Goal: Information Seeking & Learning: Learn about a topic

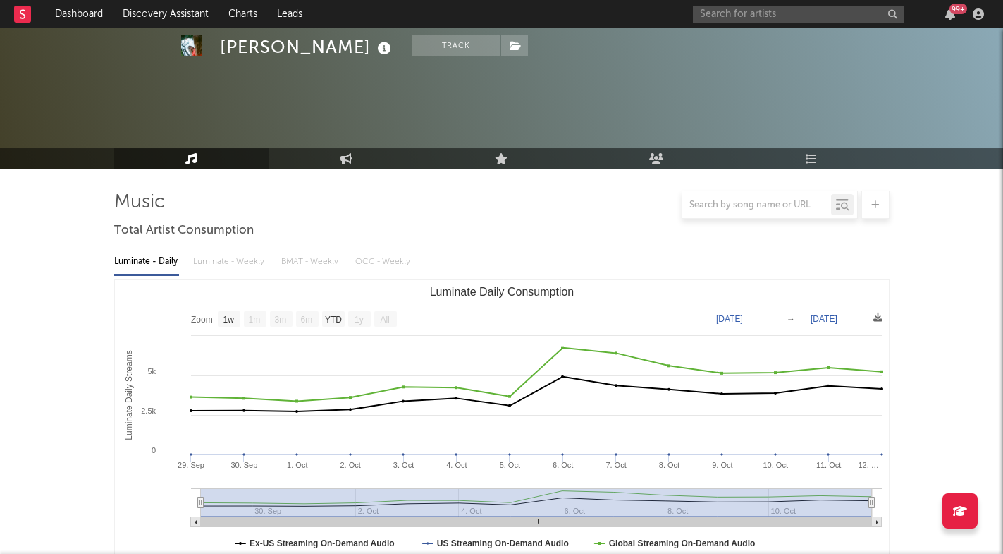
select select "1w"
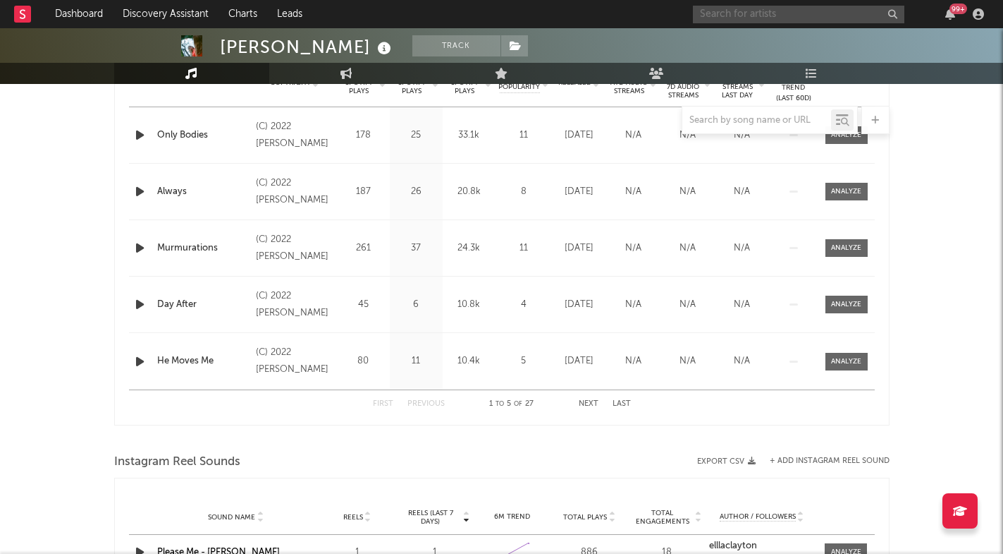
click at [831, 11] on input "text" at bounding box center [799, 15] width 212 height 18
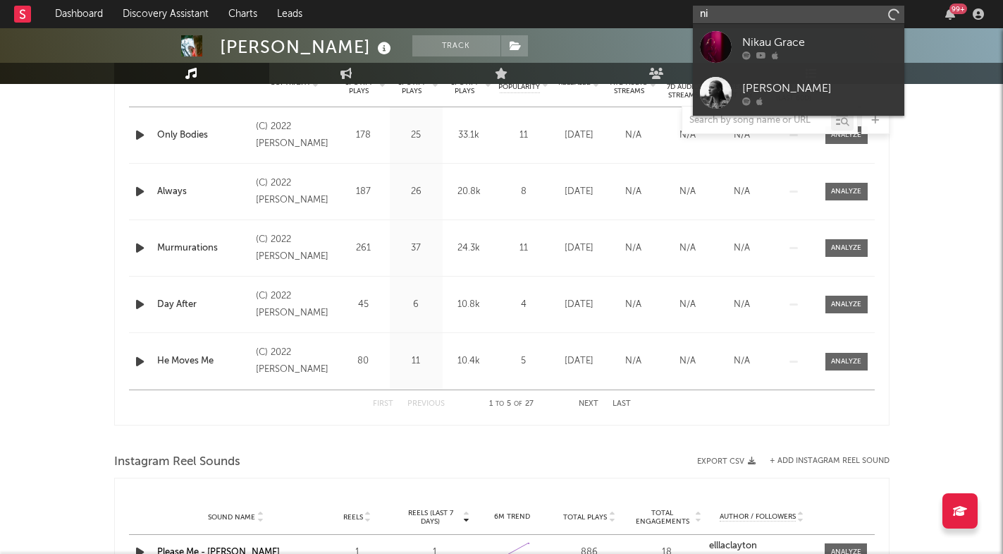
type input "n"
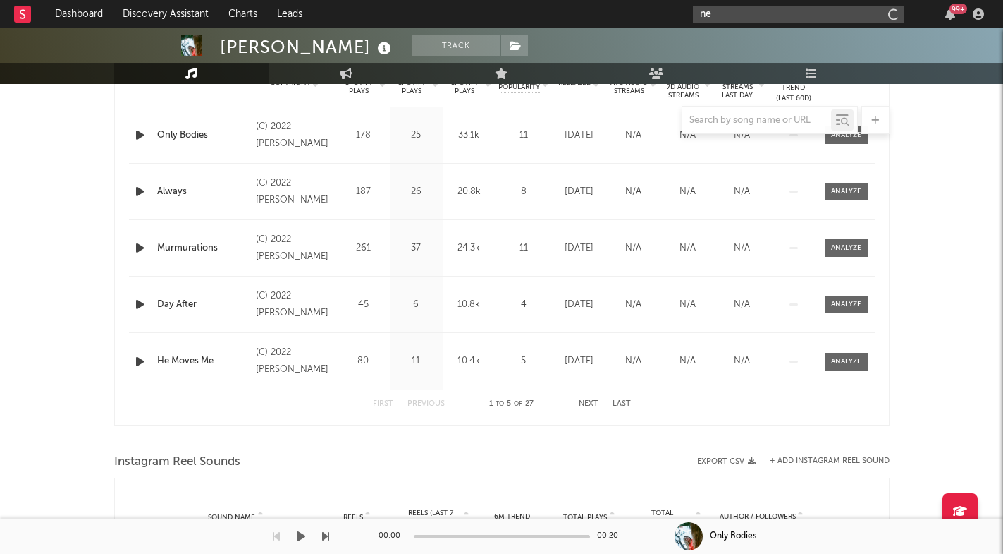
type input "n"
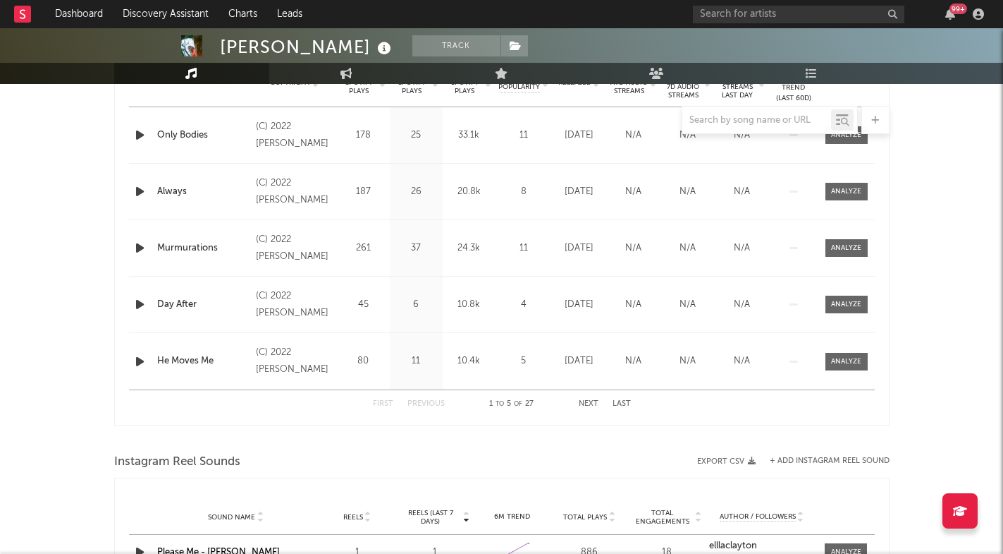
click at [960, 169] on div "[PERSON_NAME] Track [GEOGRAPHIC_DATA] | Singer/Songwriter Edit Track Benchmark …" at bounding box center [501, 326] width 1003 height 1790
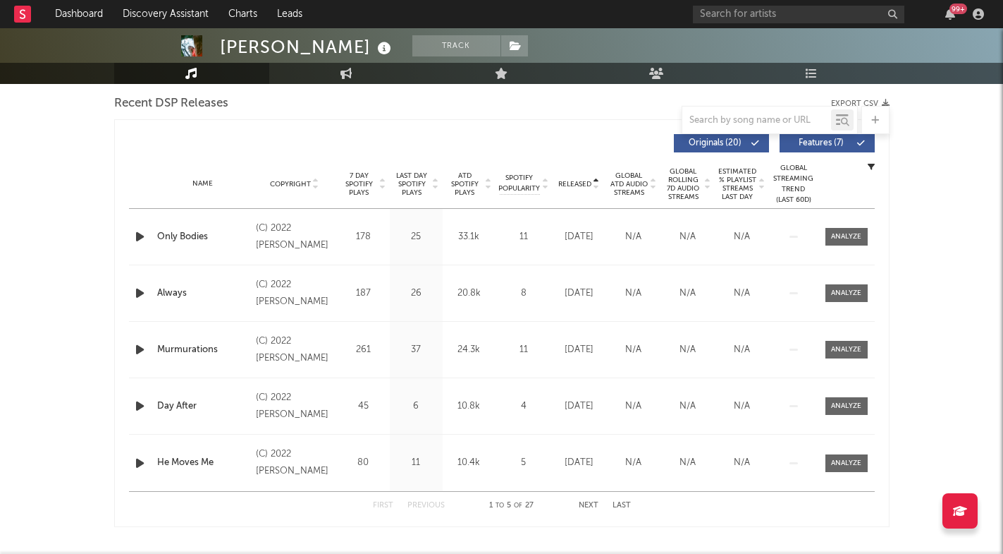
scroll to position [401, 0]
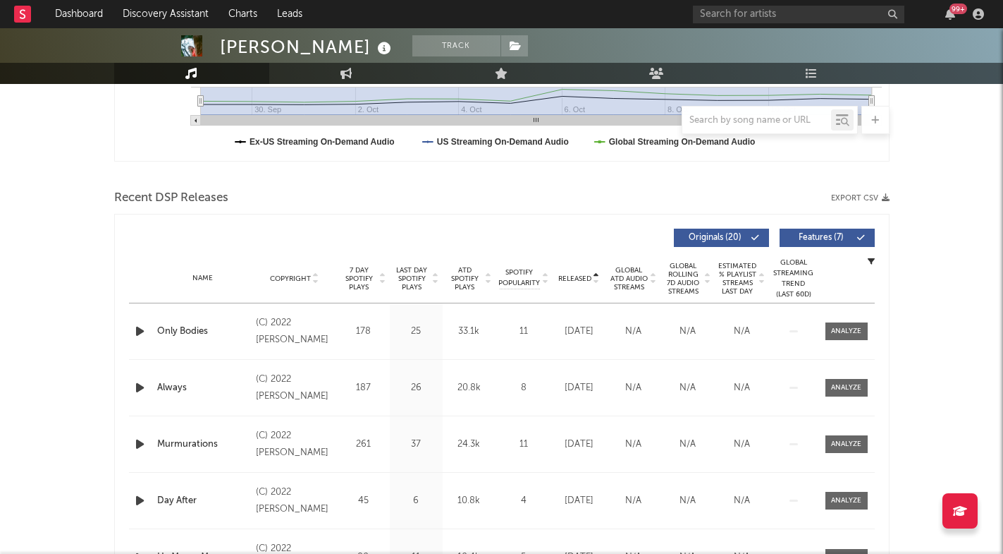
click at [308, 279] on span "Copyright" at bounding box center [290, 278] width 41 height 8
click at [317, 279] on icon at bounding box center [315, 282] width 7 height 6
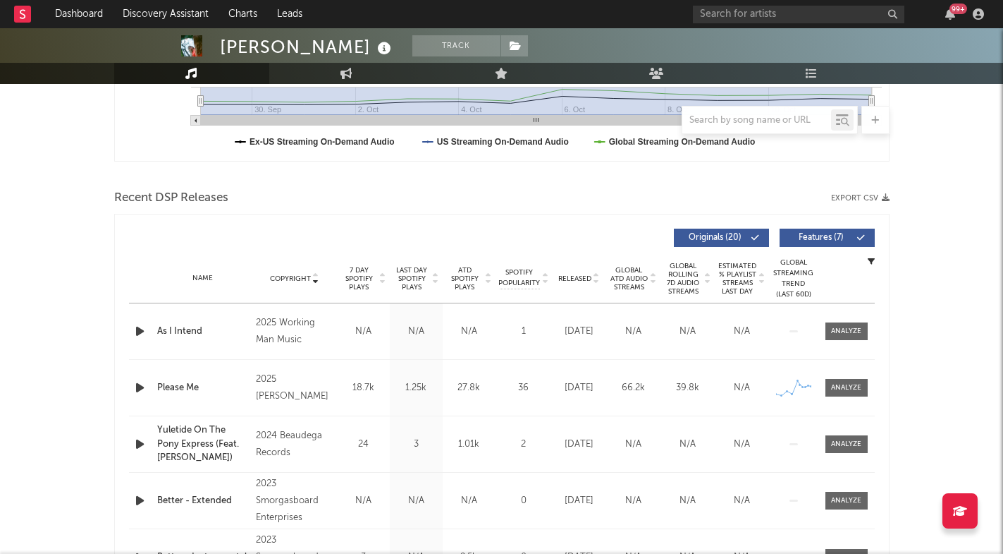
click at [386, 277] on icon at bounding box center [382, 276] width 7 height 6
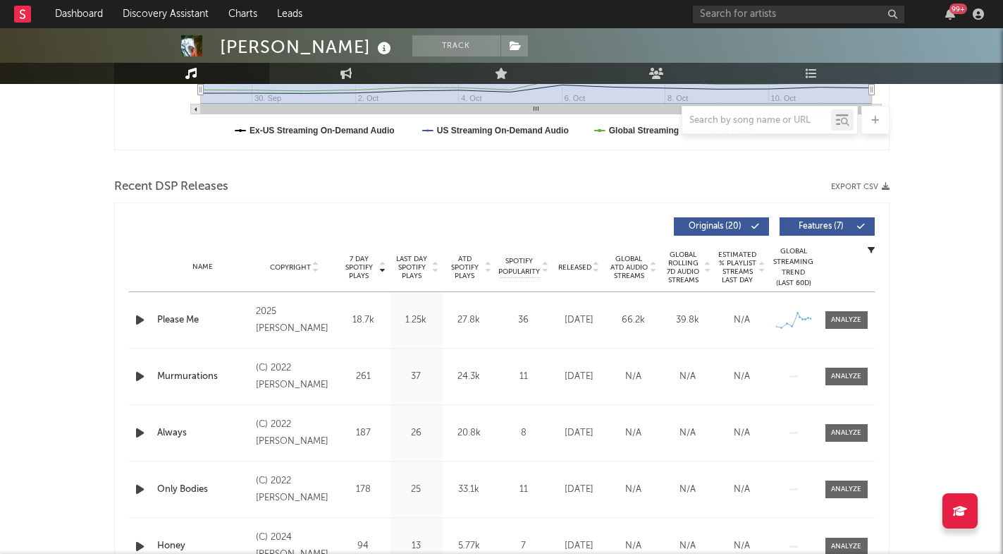
scroll to position [414, 0]
click at [136, 321] on icon "button" at bounding box center [140, 319] width 15 height 18
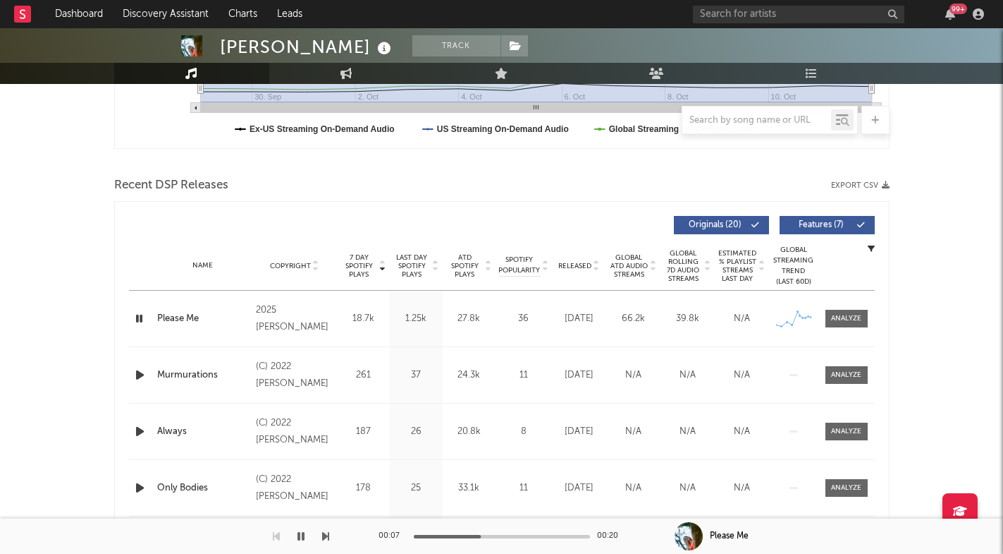
click at [137, 321] on icon "button" at bounding box center [139, 319] width 13 height 18
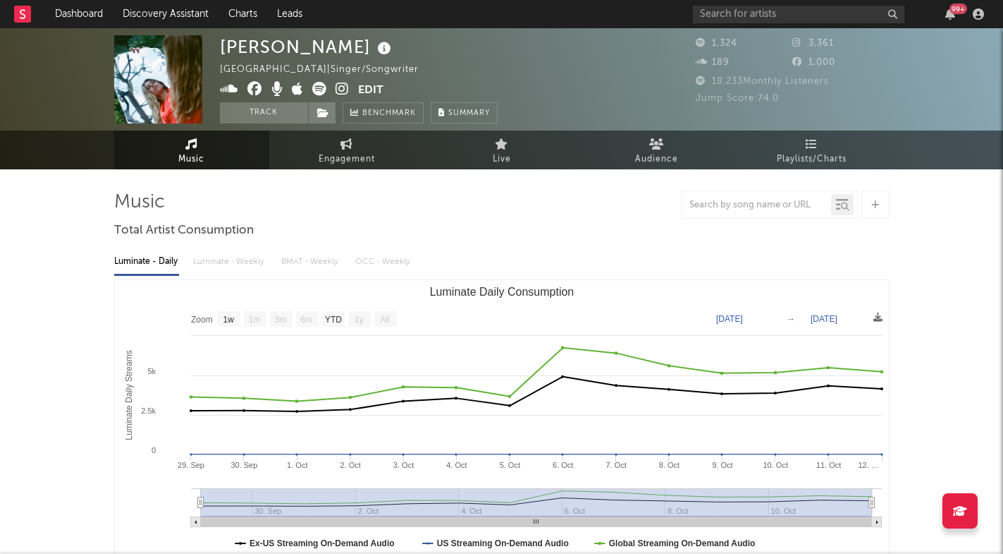
scroll to position [0, 0]
